Goal: Task Accomplishment & Management: Use online tool/utility

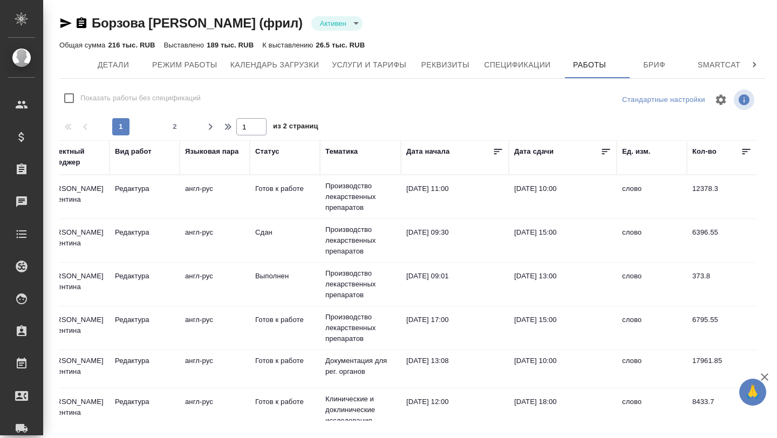
scroll to position [0, 132]
click at [603, 154] on icon at bounding box center [604, 151] width 11 height 11
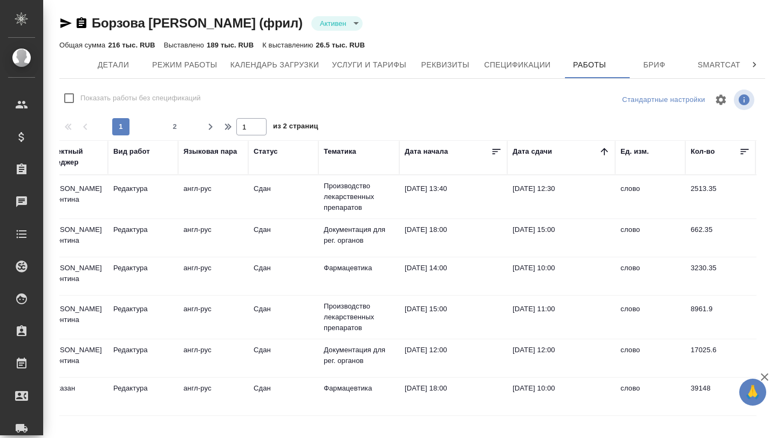
click at [603, 154] on icon at bounding box center [604, 151] width 11 height 11
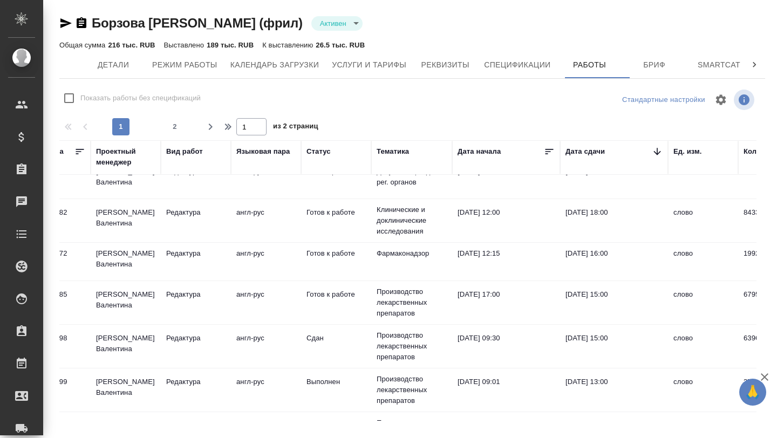
scroll to position [58, 0]
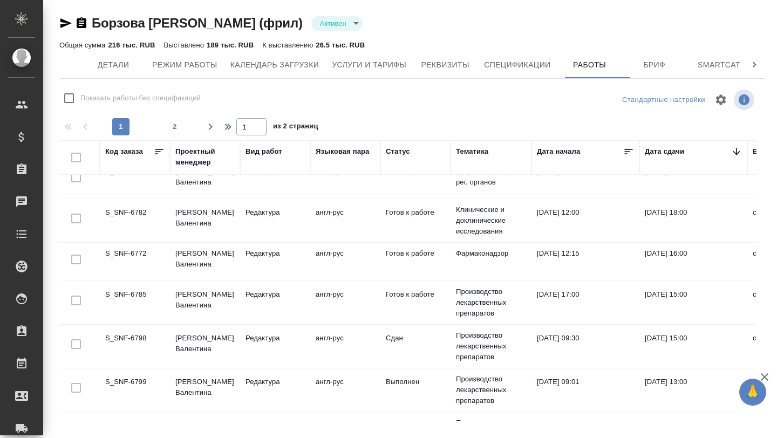
click at [162, 157] on td "S_SNF-6785" at bounding box center [135, 139] width 70 height 38
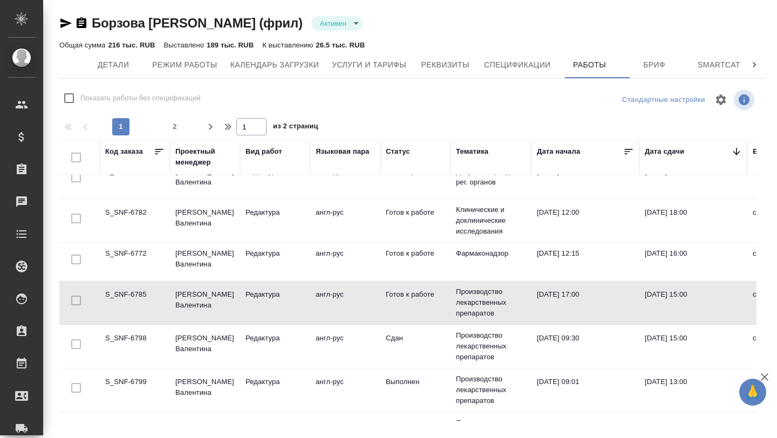
click at [162, 157] on td "S_SNF-6785" at bounding box center [135, 139] width 70 height 38
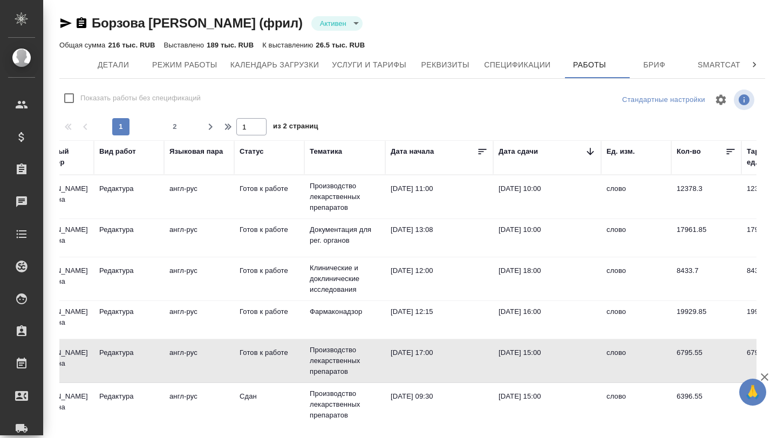
scroll to position [0, 0]
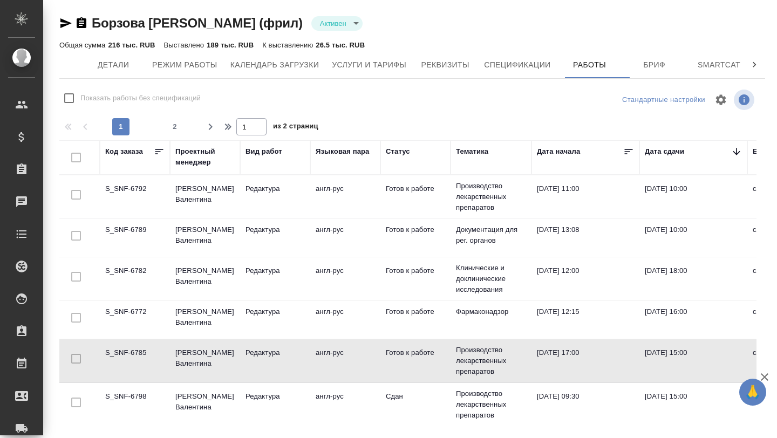
drag, startPoint x: 103, startPoint y: 228, endPoint x: 155, endPoint y: 231, distance: 51.8
click at [155, 216] on td "S_SNF-6789" at bounding box center [135, 197] width 70 height 38
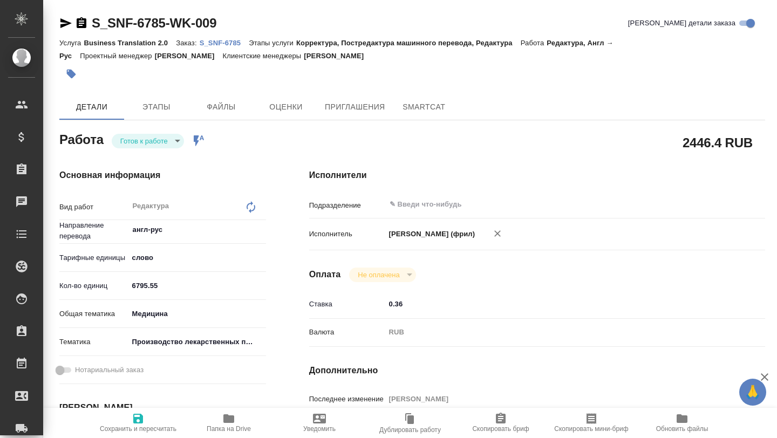
type textarea "x"
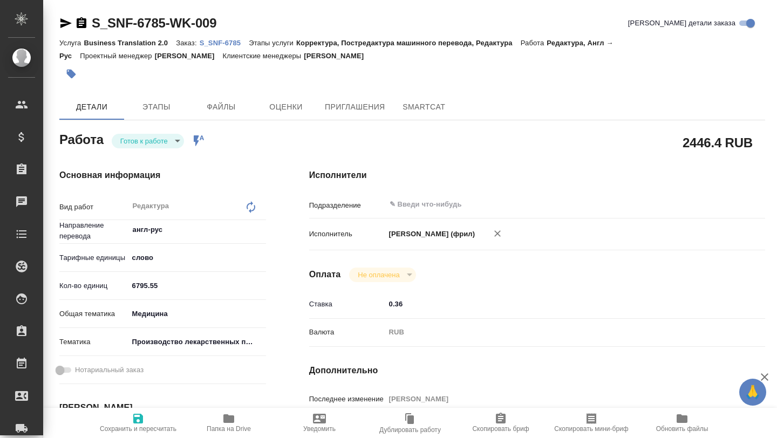
type textarea "x"
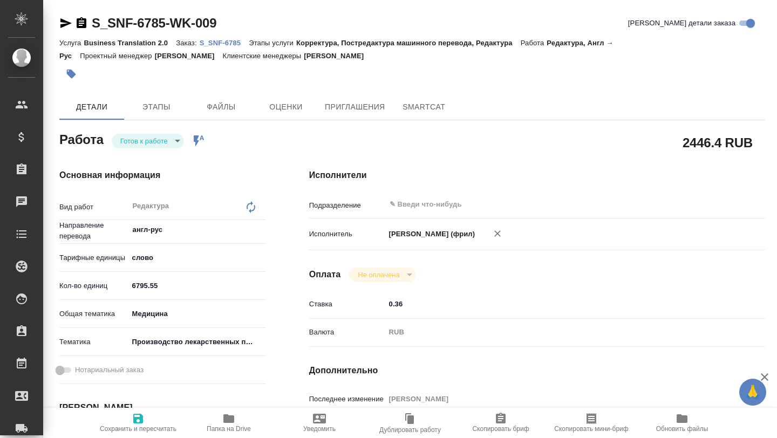
type textarea "x"
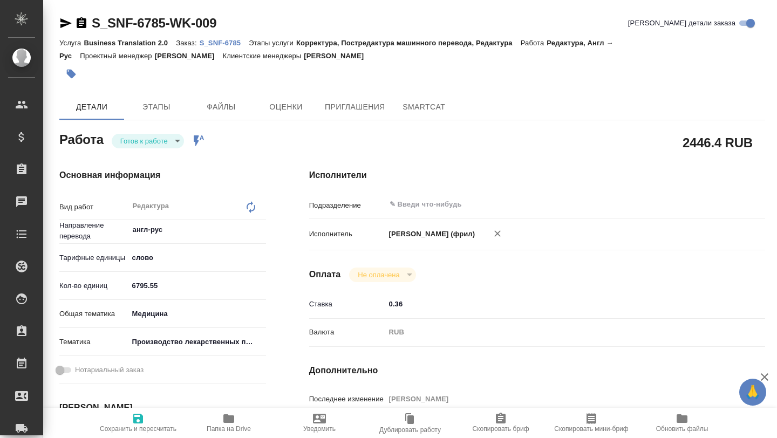
type textarea "x"
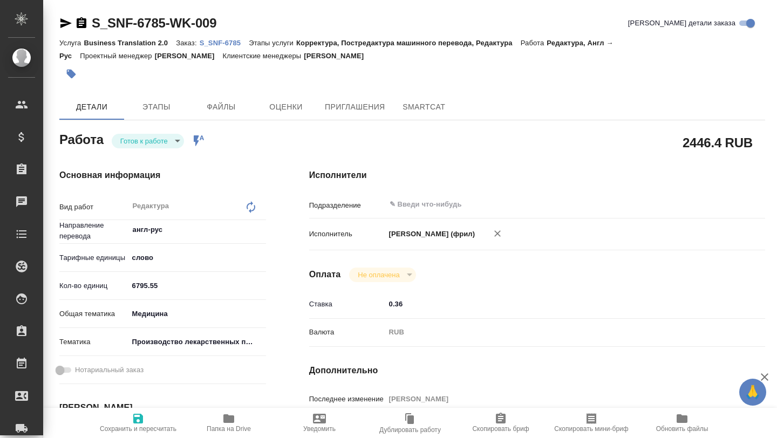
type textarea "x"
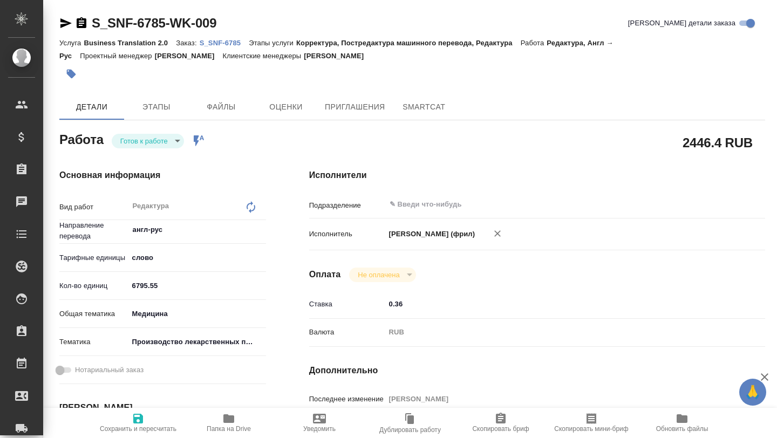
click at [81, 24] on icon "button" at bounding box center [82, 22] width 10 height 11
click at [63, 23] on icon "button" at bounding box center [65, 23] width 13 height 13
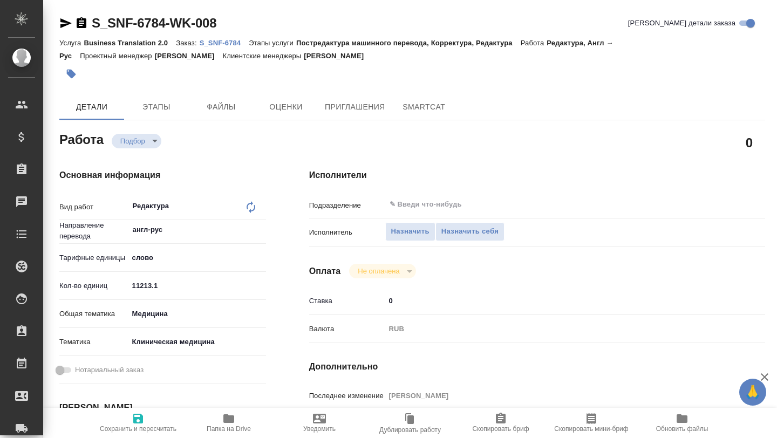
type textarea "x"
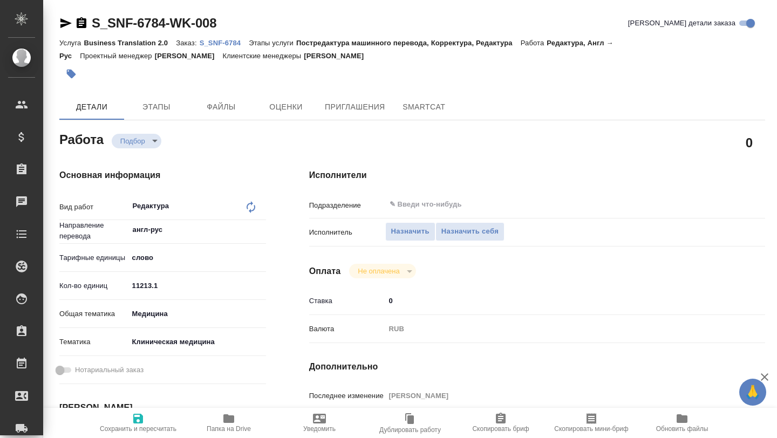
type textarea "x"
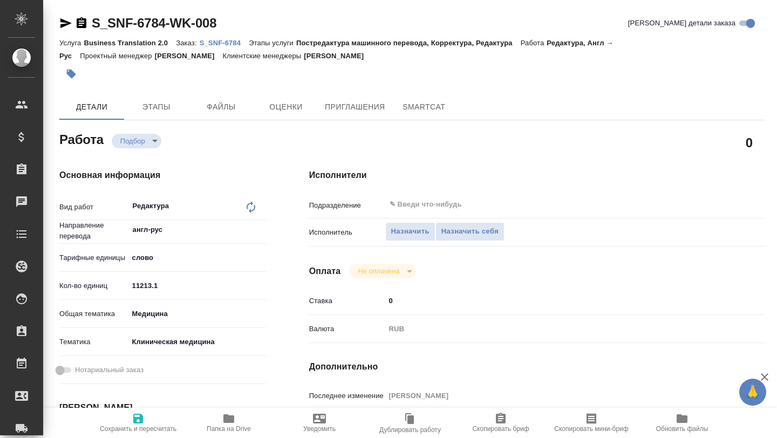
type textarea "x"
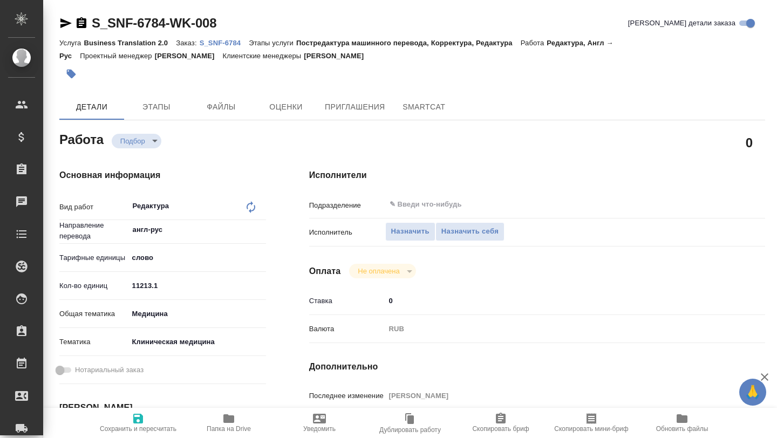
type textarea "x"
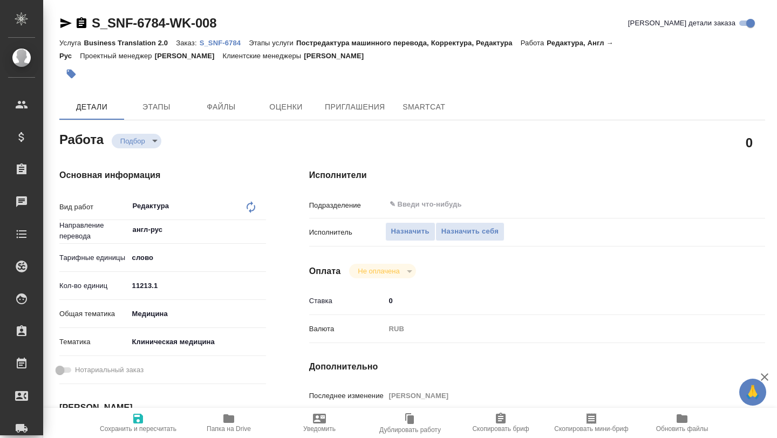
click at [225, 420] on icon "button" at bounding box center [228, 418] width 11 height 9
